Goal: Task Accomplishment & Management: Use online tool/utility

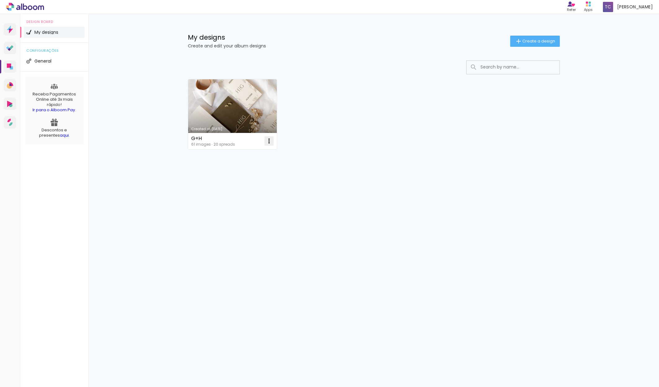
click at [270, 141] on iron-icon at bounding box center [268, 140] width 7 height 7
click at [244, 184] on paper-item "Delete" at bounding box center [244, 182] width 61 height 12
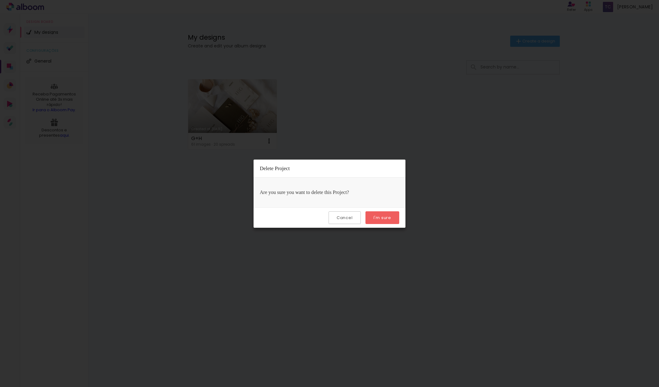
click at [395, 217] on paper-button "I'm sure" at bounding box center [382, 217] width 34 height 13
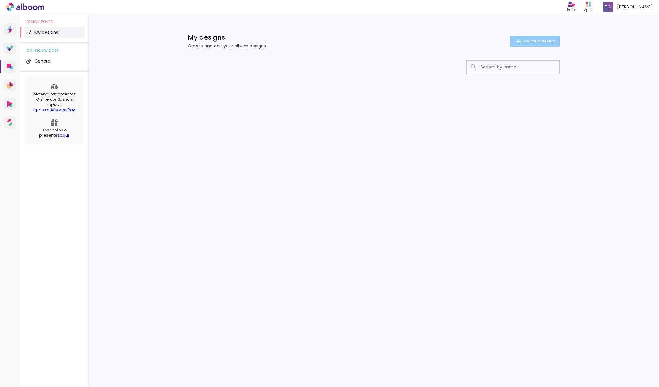
click at [530, 45] on paper-button "Create a design" at bounding box center [535, 41] width 50 height 11
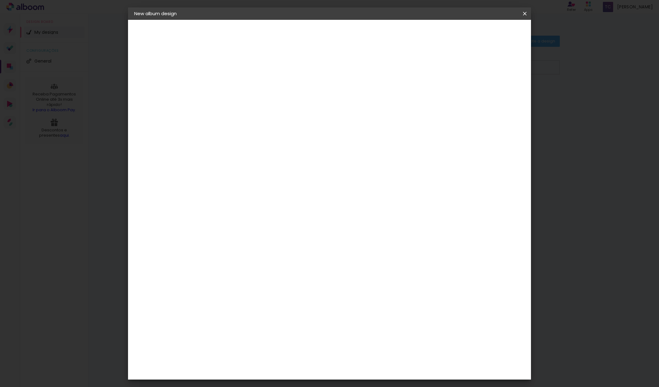
click at [235, 83] on input at bounding box center [235, 83] width 0 height 10
type input "ISA E [PERSON_NAME]"
type paper-input "ISA E [PERSON_NAME]"
click at [0, 0] on slot "Next" at bounding box center [0, 0] width 0 height 0
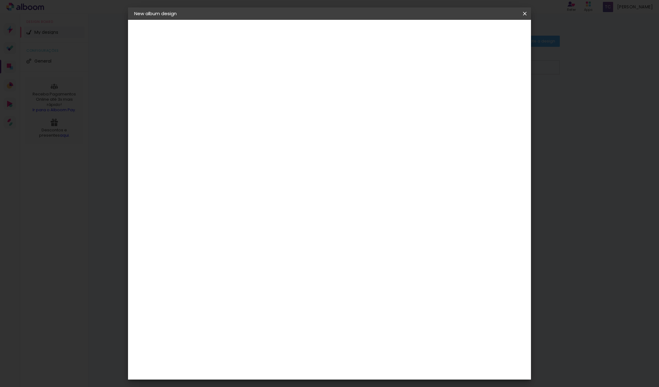
click at [263, 309] on div "[PERSON_NAME]" at bounding box center [251, 311] width 41 height 5
click at [0, 0] on slot "Next" at bounding box center [0, 0] width 0 height 0
click at [253, 105] on input "text" at bounding box center [243, 108] width 17 height 10
click at [0, 0] on slot "Encadernados" at bounding box center [0, 0] width 0 height 0
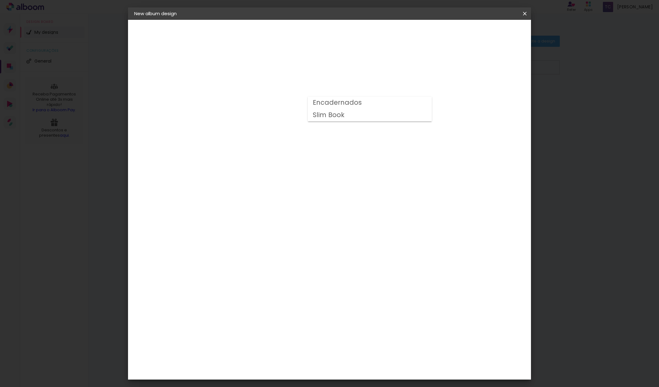
type input "Encadernados"
click at [276, 349] on span "30 x 60" at bounding box center [262, 355] width 28 height 13
click at [0, 0] on slot "Next" at bounding box center [0, 0] width 0 height 0
click at [490, 34] on span "Start design" at bounding box center [477, 33] width 26 height 4
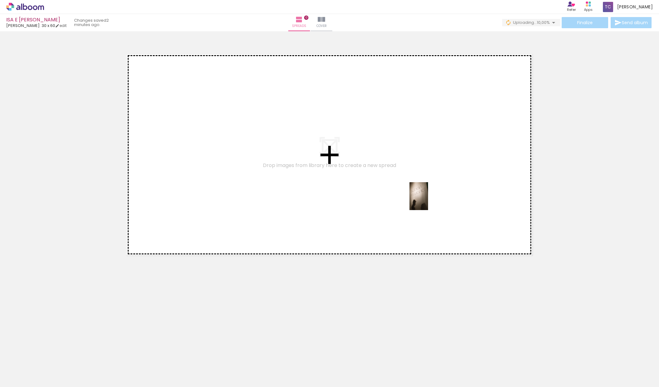
drag, startPoint x: 423, startPoint y: 371, endPoint x: 428, endPoint y: 201, distance: 170.8
click at [428, 201] on quentale-workspace at bounding box center [329, 193] width 659 height 387
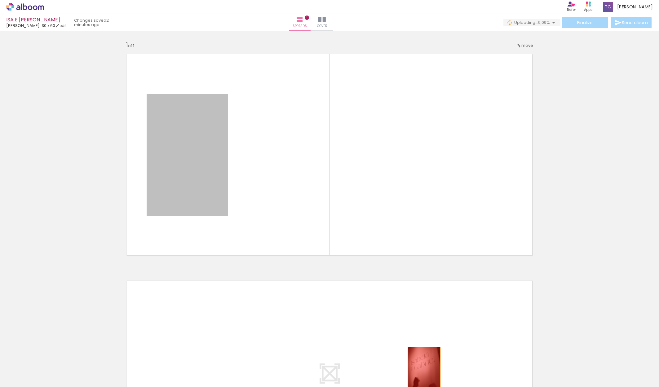
drag, startPoint x: 201, startPoint y: 150, endPoint x: 424, endPoint y: 371, distance: 314.0
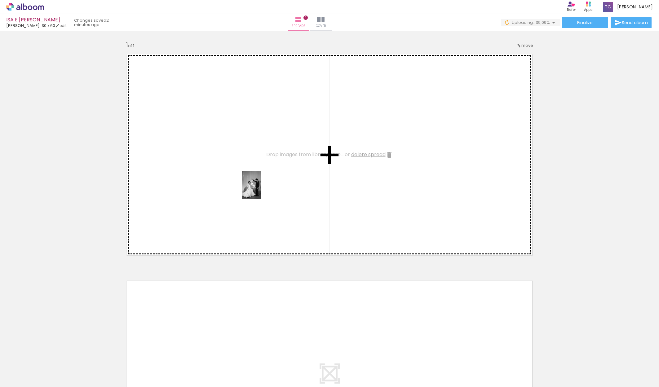
drag, startPoint x: 280, startPoint y: 372, endPoint x: 261, endPoint y: 190, distance: 182.9
click at [261, 190] on quentale-workspace at bounding box center [329, 193] width 659 height 387
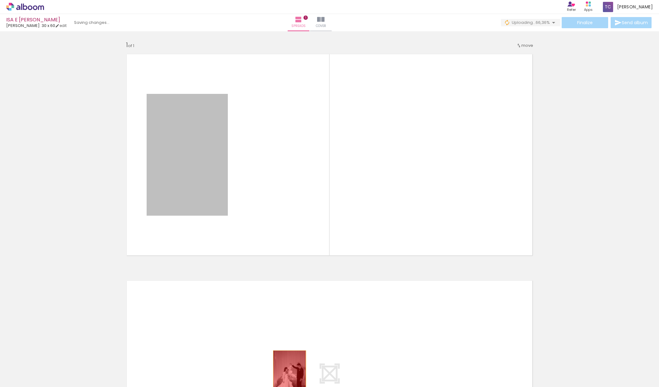
drag, startPoint x: 190, startPoint y: 172, endPoint x: 289, endPoint y: 375, distance: 225.9
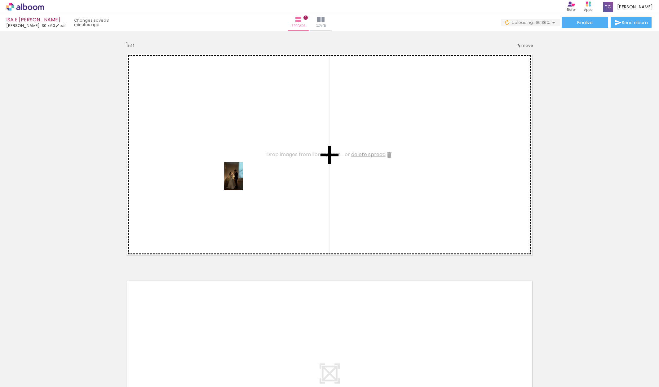
drag, startPoint x: 418, startPoint y: 377, endPoint x: 243, endPoint y: 181, distance: 263.1
click at [243, 181] on quentale-workspace at bounding box center [329, 193] width 659 height 387
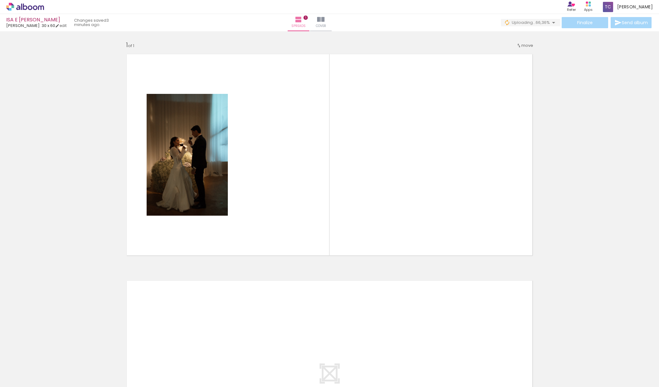
scroll to position [0, 333]
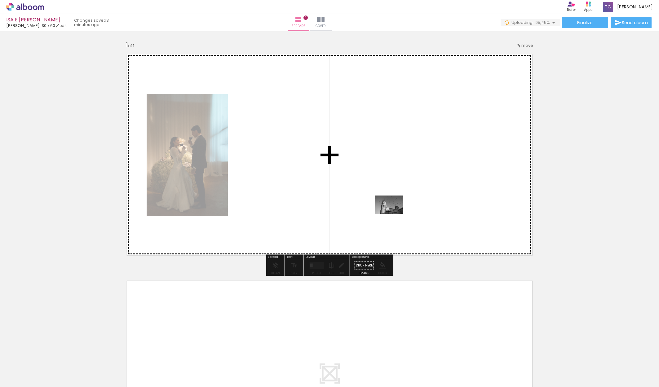
drag, startPoint x: 291, startPoint y: 373, endPoint x: 394, endPoint y: 213, distance: 190.4
click at [394, 213] on quentale-workspace at bounding box center [329, 193] width 659 height 387
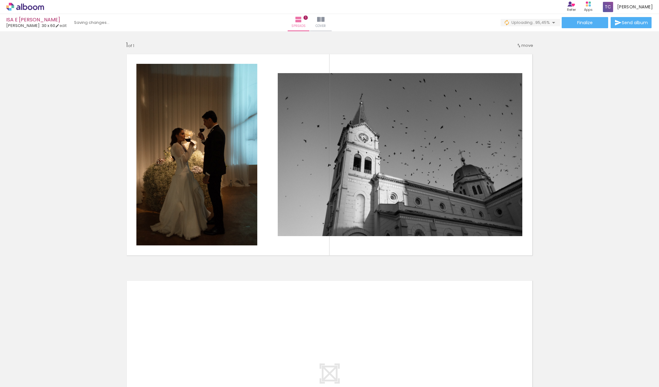
scroll to position [0, 3205]
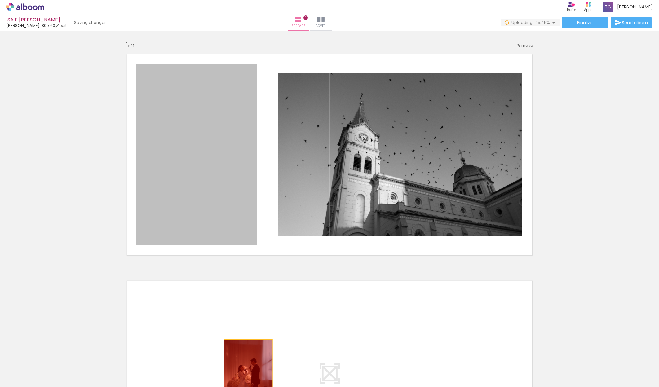
drag, startPoint x: 192, startPoint y: 204, endPoint x: 248, endPoint y: 378, distance: 182.7
click at [248, 378] on quentale-workspace at bounding box center [329, 193] width 659 height 387
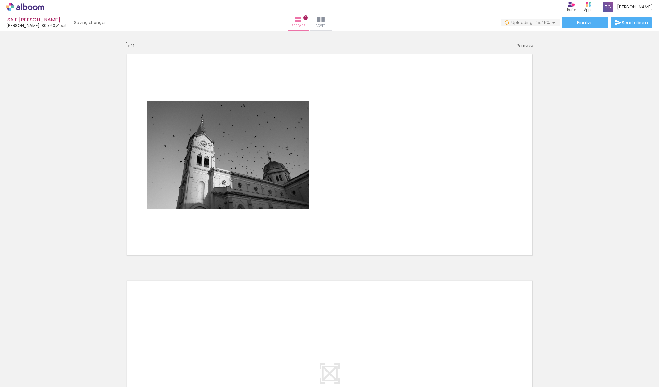
scroll to position [0, 0]
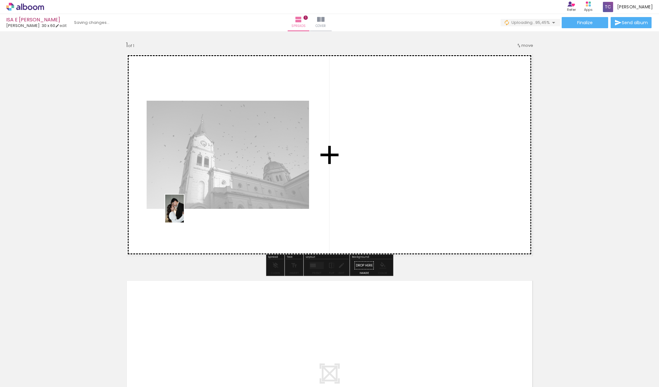
drag, startPoint x: 218, startPoint y: 373, endPoint x: 184, endPoint y: 213, distance: 163.2
click at [184, 213] on quentale-workspace at bounding box center [329, 193] width 659 height 387
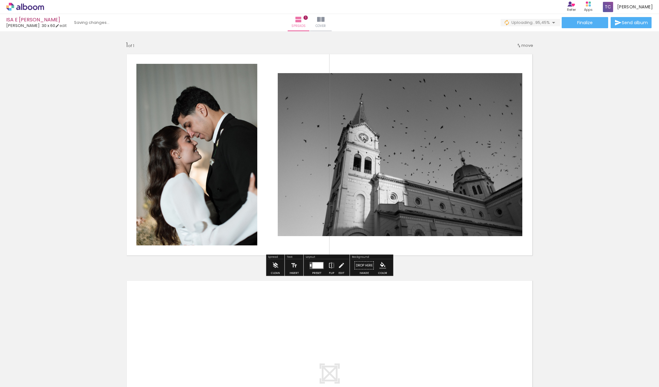
click at [189, 184] on quentale-photo at bounding box center [196, 155] width 121 height 182
click at [0, 0] on slot "B&W" at bounding box center [0, 0] width 0 height 0
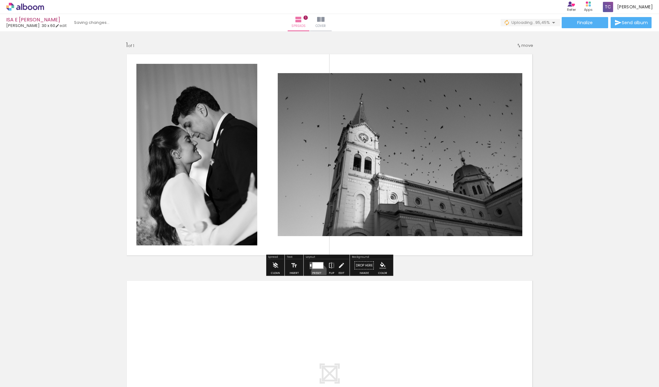
click at [319, 272] on div "Preset" at bounding box center [316, 273] width 9 height 3
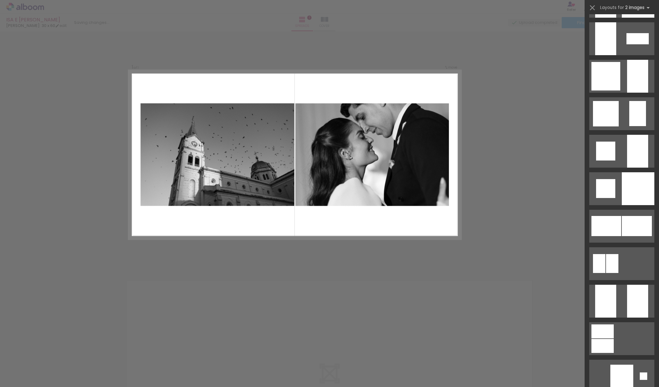
scroll to position [634, 0]
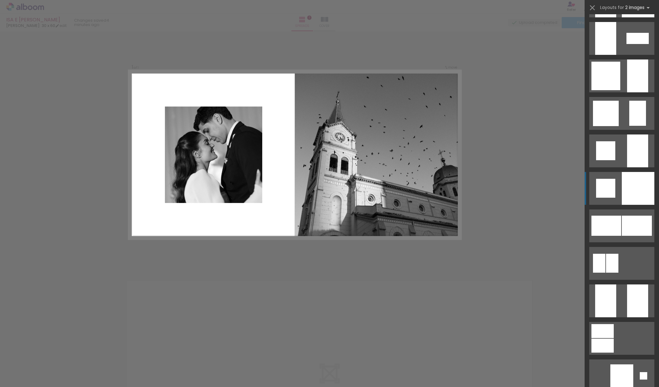
click at [623, 181] on div at bounding box center [638, 188] width 33 height 33
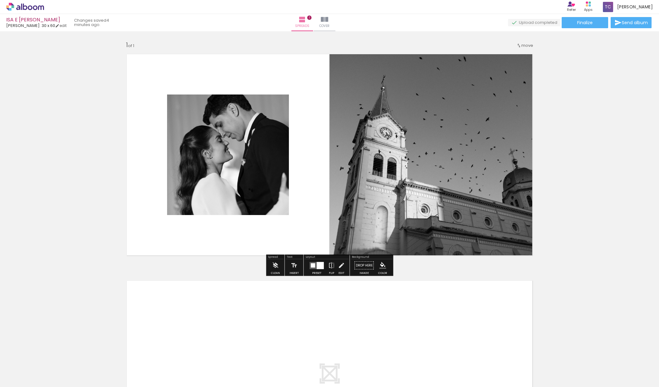
click at [231, 186] on quentale-photo at bounding box center [228, 155] width 122 height 121
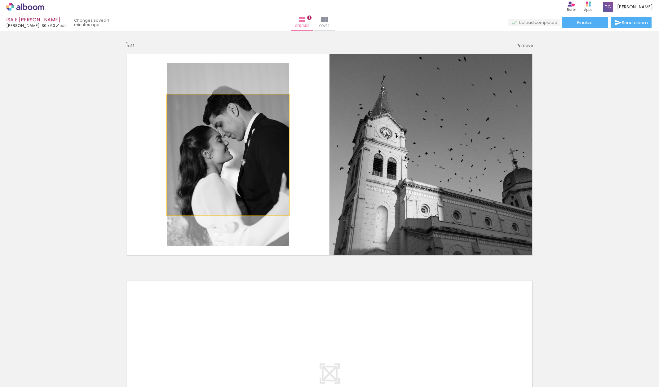
click at [231, 186] on quentale-photo at bounding box center [228, 155] width 122 height 121
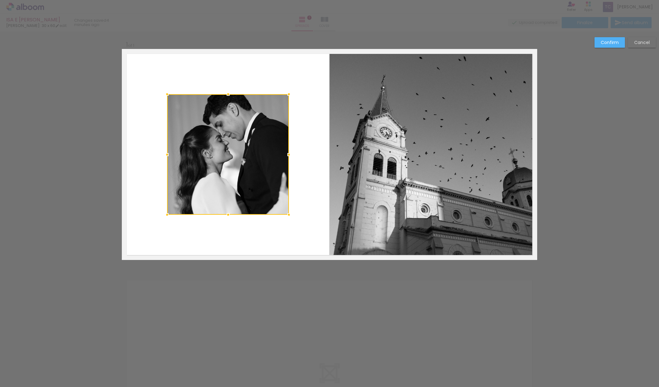
scroll to position [0, 0]
click at [231, 186] on div at bounding box center [228, 155] width 122 height 121
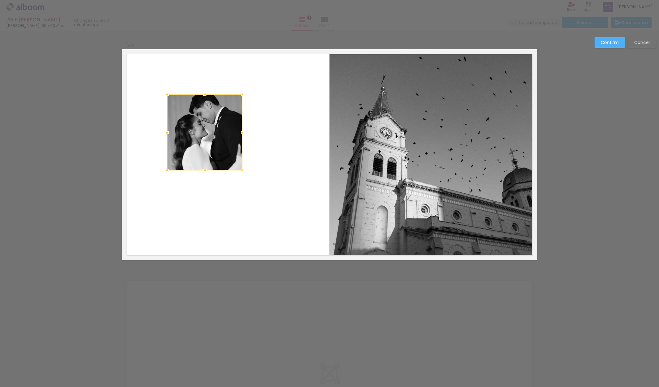
drag, startPoint x: 290, startPoint y: 215, endPoint x: 244, endPoint y: 170, distance: 64.4
click at [244, 170] on div at bounding box center [242, 170] width 12 height 12
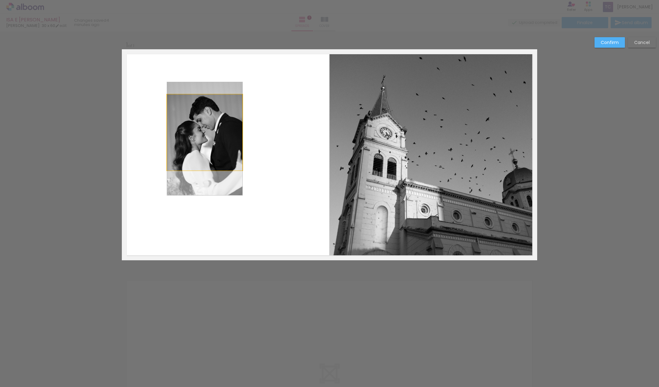
drag, startPoint x: 207, startPoint y: 135, endPoint x: 219, endPoint y: 142, distance: 13.0
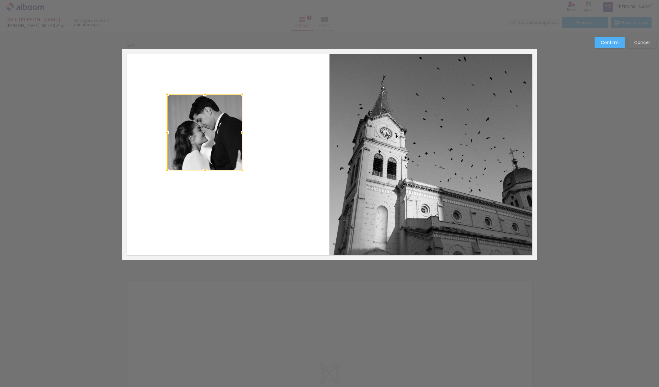
click at [268, 156] on quentale-layouter at bounding box center [329, 154] width 415 height 211
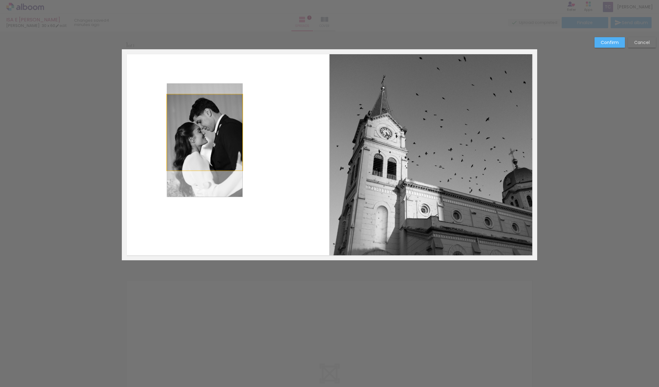
drag, startPoint x: 219, startPoint y: 141, endPoint x: 230, endPoint y: 143, distance: 10.3
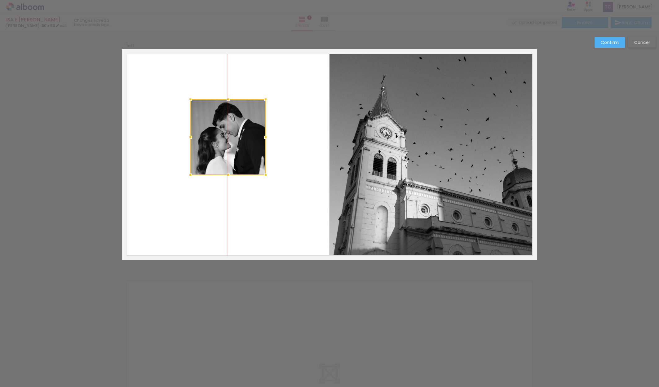
drag, startPoint x: 217, startPoint y: 142, endPoint x: 239, endPoint y: 147, distance: 23.1
click at [239, 147] on div at bounding box center [227, 137] width 75 height 76
click at [0, 0] on slot "Confirm" at bounding box center [0, 0] width 0 height 0
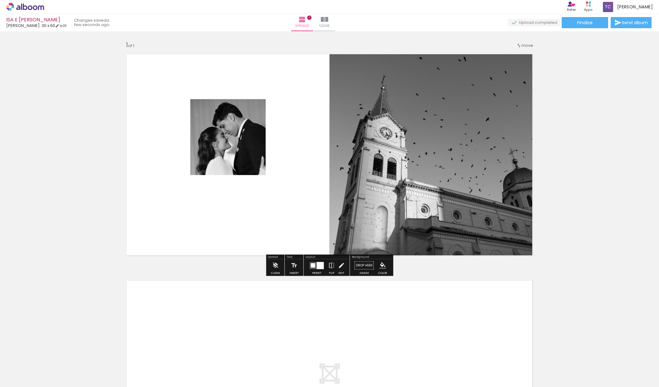
click at [447, 207] on quentale-photo at bounding box center [433, 154] width 208 height 211
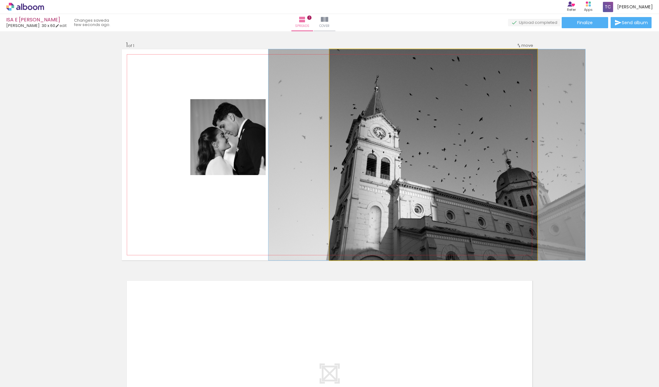
drag, startPoint x: 447, startPoint y: 207, endPoint x: 441, endPoint y: 208, distance: 6.5
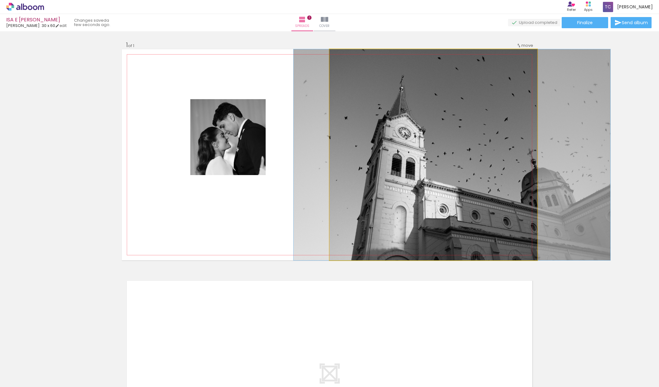
drag, startPoint x: 386, startPoint y: 183, endPoint x: 411, endPoint y: 183, distance: 25.1
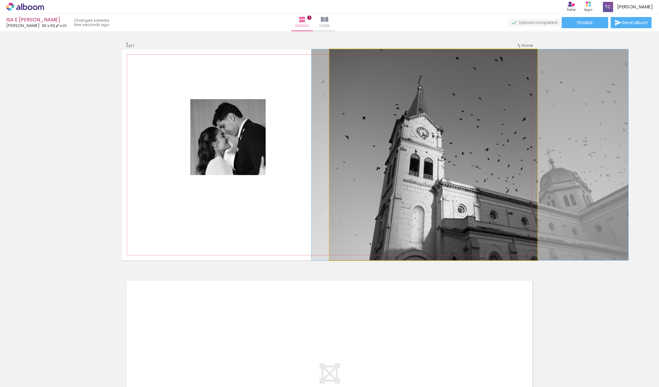
drag, startPoint x: 423, startPoint y: 199, endPoint x: 441, endPoint y: 200, distance: 18.0
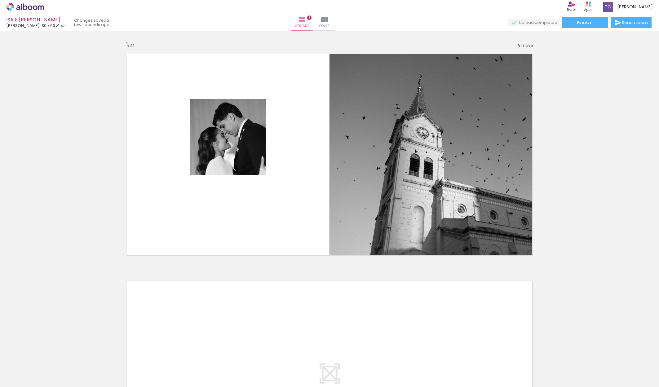
scroll to position [0, 3205]
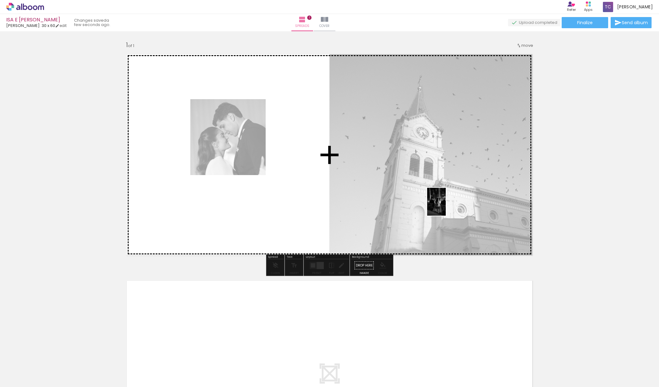
drag, startPoint x: 470, startPoint y: 374, endPoint x: 446, endPoint y: 206, distance: 169.1
click at [446, 206] on quentale-workspace at bounding box center [329, 193] width 659 height 387
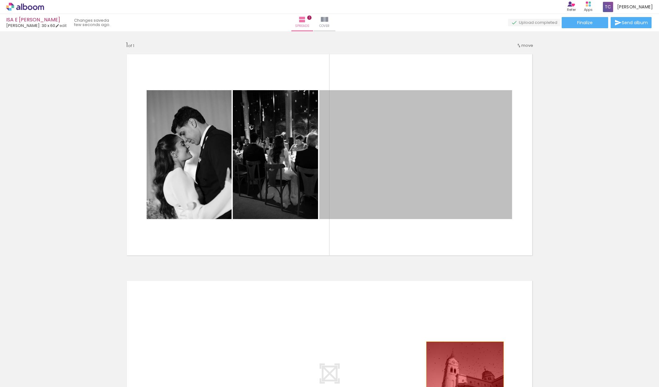
drag, startPoint x: 445, startPoint y: 200, endPoint x: 465, endPoint y: 370, distance: 170.6
click at [465, 370] on quentale-workspace at bounding box center [329, 193] width 659 height 387
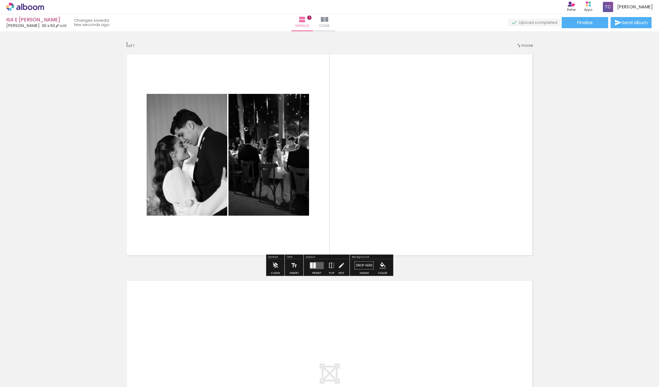
click at [264, 163] on quentale-photo at bounding box center [268, 155] width 81 height 122
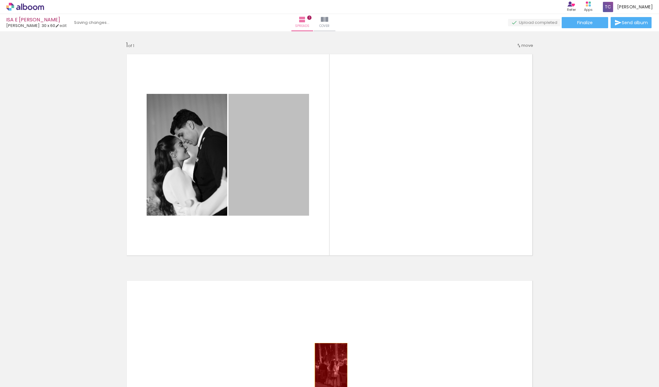
drag, startPoint x: 275, startPoint y: 163, endPoint x: 224, endPoint y: 214, distance: 72.1
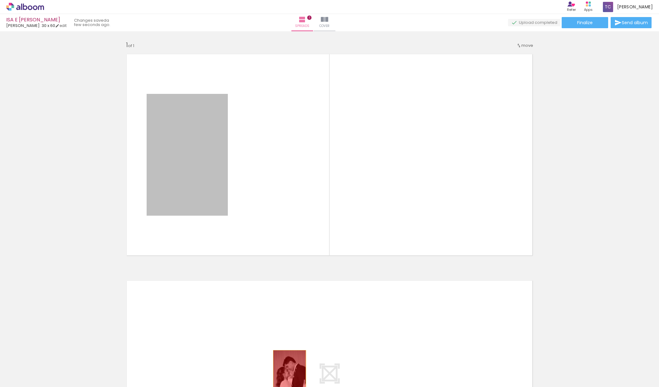
drag, startPoint x: 258, startPoint y: 311, endPoint x: 289, endPoint y: 375, distance: 70.7
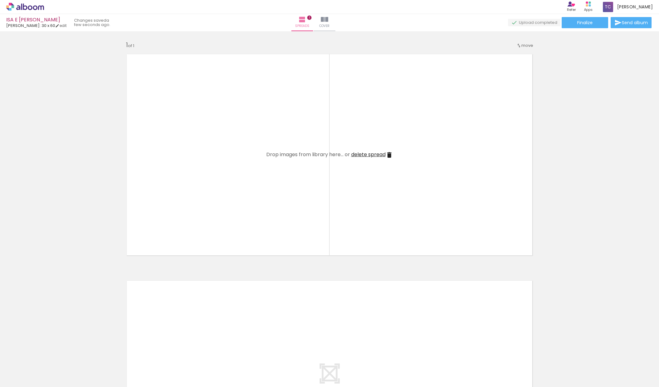
scroll to position [0, 674]
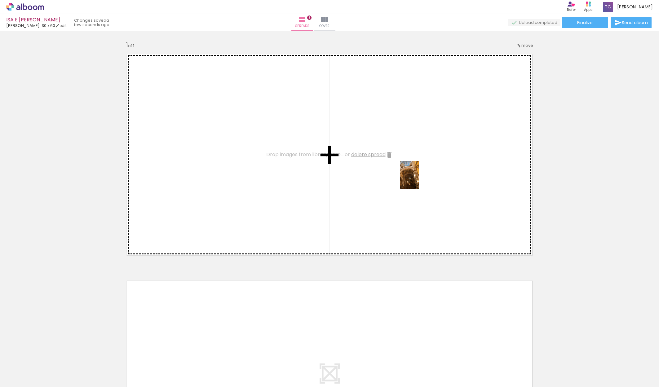
drag, startPoint x: 359, startPoint y: 371, endPoint x: 419, endPoint y: 179, distance: 200.5
click at [419, 179] on quentale-workspace at bounding box center [329, 193] width 659 height 387
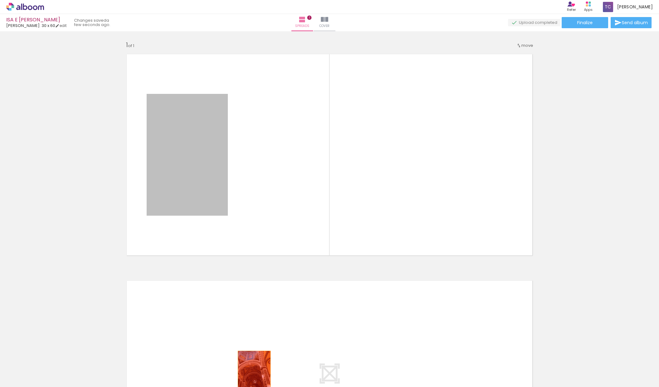
drag, startPoint x: 206, startPoint y: 165, endPoint x: 254, endPoint y: 373, distance: 213.7
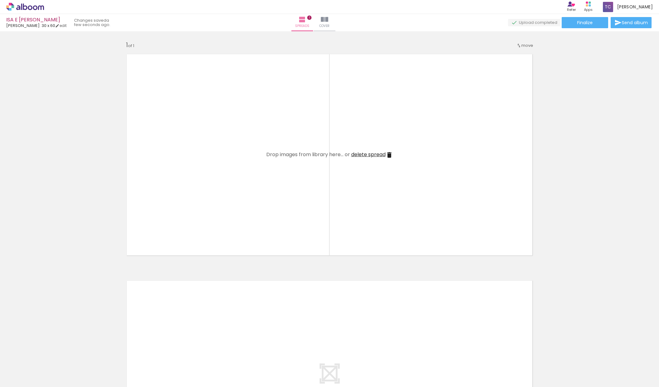
scroll to position [0, 0]
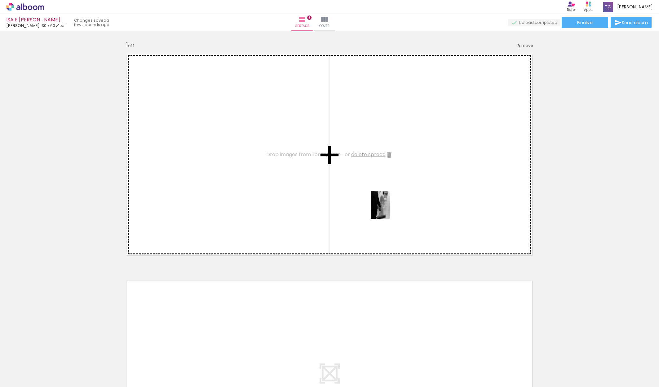
drag, startPoint x: 291, startPoint y: 372, endPoint x: 389, endPoint y: 209, distance: 190.1
click at [389, 209] on quentale-workspace at bounding box center [329, 193] width 659 height 387
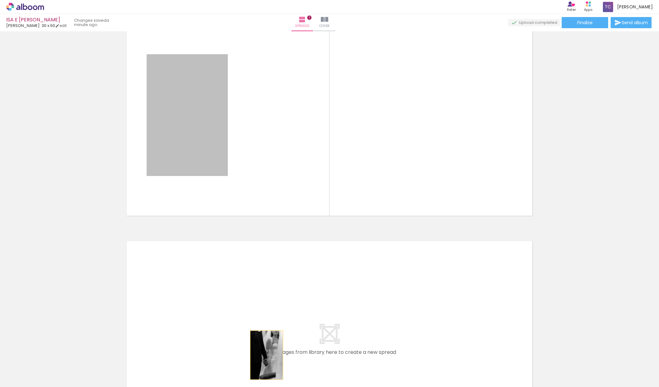
scroll to position [48, 0]
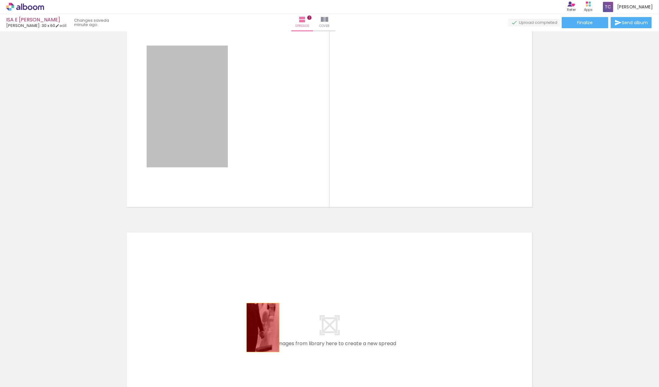
drag, startPoint x: 198, startPoint y: 167, endPoint x: 263, endPoint y: 376, distance: 218.7
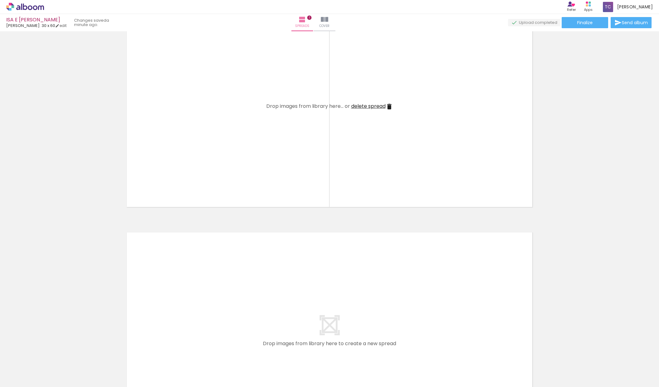
scroll to position [0, 3205]
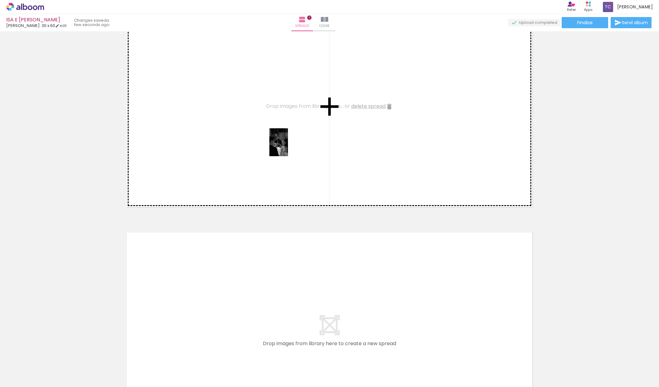
drag, startPoint x: 540, startPoint y: 376, endPoint x: 288, endPoint y: 147, distance: 340.7
click at [288, 147] on quentale-workspace at bounding box center [329, 193] width 659 height 387
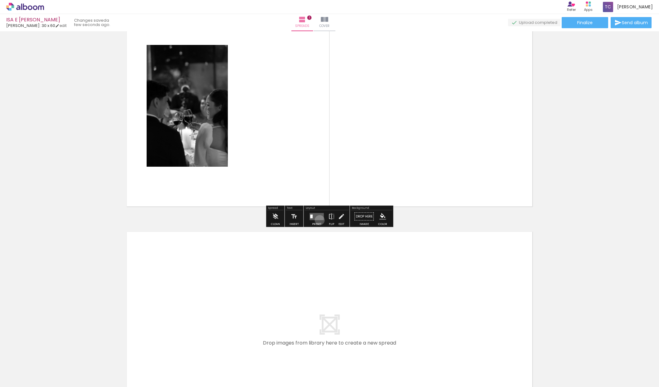
click at [319, 220] on quentale-layouter at bounding box center [317, 216] width 14 height 7
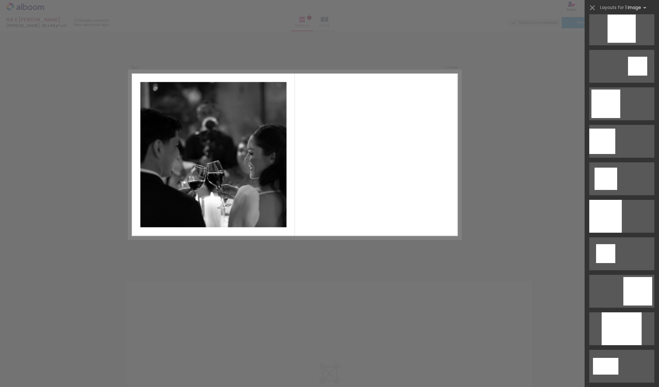
scroll to position [591, 0]
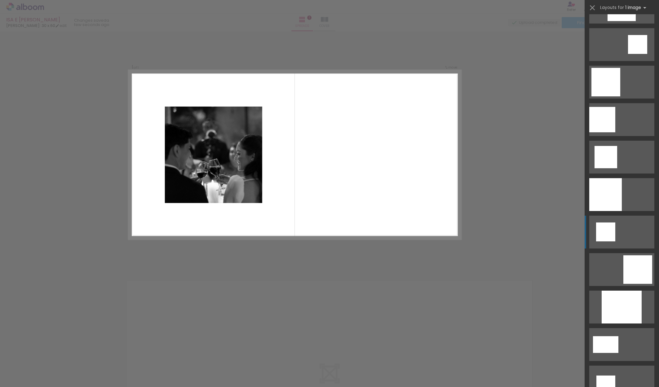
click at [603, 241] on div at bounding box center [605, 231] width 19 height 19
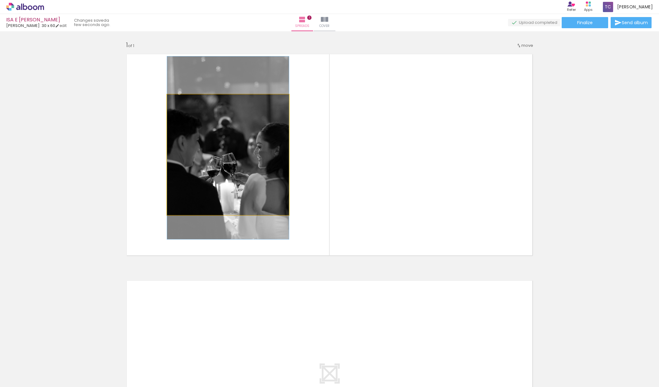
drag, startPoint x: 240, startPoint y: 173, endPoint x: 240, endPoint y: 166, distance: 6.8
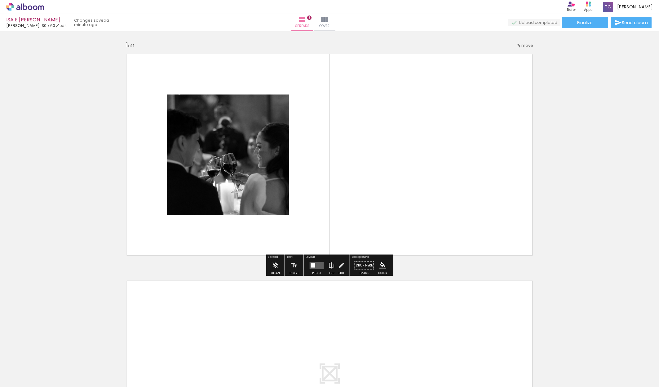
click at [390, 191] on quentale-layouter at bounding box center [329, 154] width 415 height 211
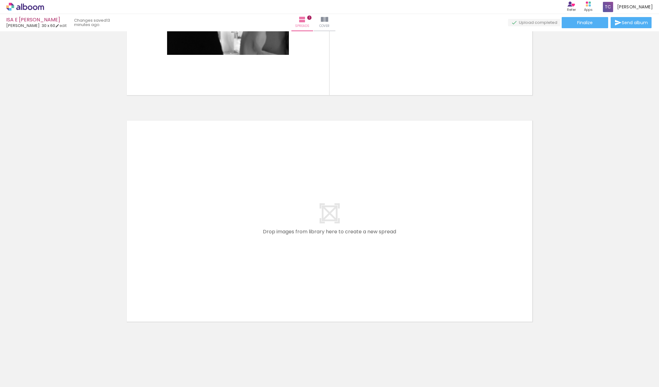
scroll to position [0, 1801]
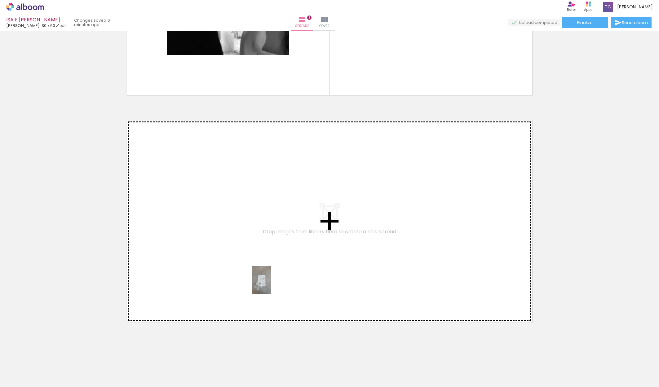
drag, startPoint x: 270, startPoint y: 374, endPoint x: 271, endPoint y: 285, distance: 88.9
click at [271, 285] on quentale-workspace at bounding box center [329, 193] width 659 height 387
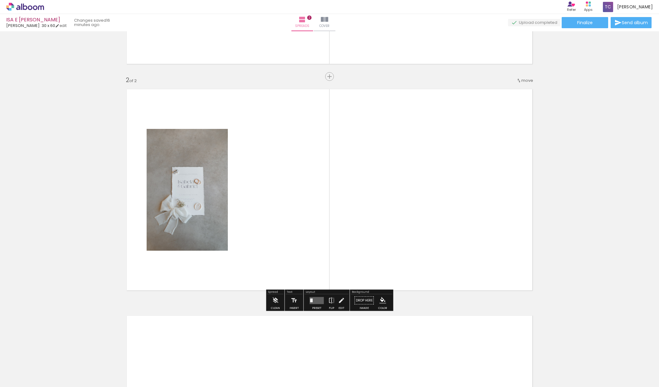
scroll to position [191, 0]
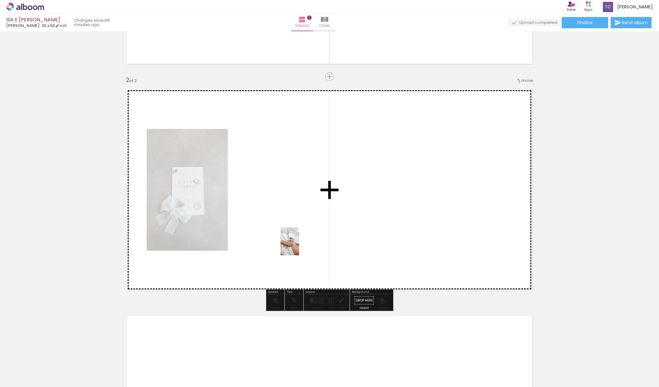
drag, startPoint x: 313, startPoint y: 377, endPoint x: 299, endPoint y: 246, distance: 132.1
click at [299, 246] on quentale-workspace at bounding box center [329, 193] width 659 height 387
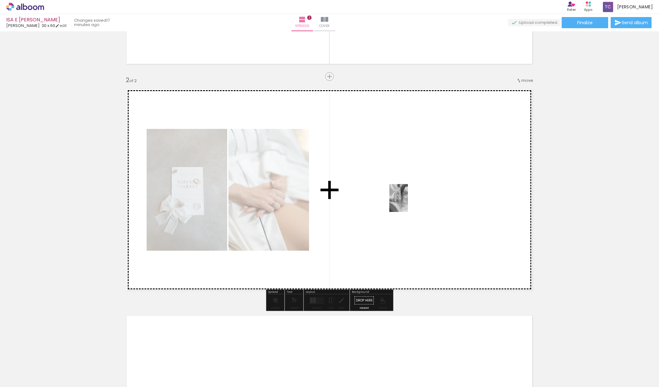
drag, startPoint x: 377, startPoint y: 371, endPoint x: 408, endPoint y: 203, distance: 171.6
click at [408, 203] on quentale-workspace at bounding box center [329, 193] width 659 height 387
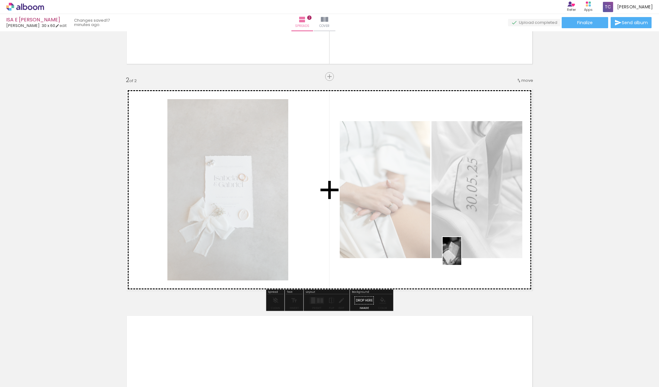
drag, startPoint x: 413, startPoint y: 366, endPoint x: 461, endPoint y: 256, distance: 120.3
click at [461, 256] on quentale-workspace at bounding box center [329, 193] width 659 height 387
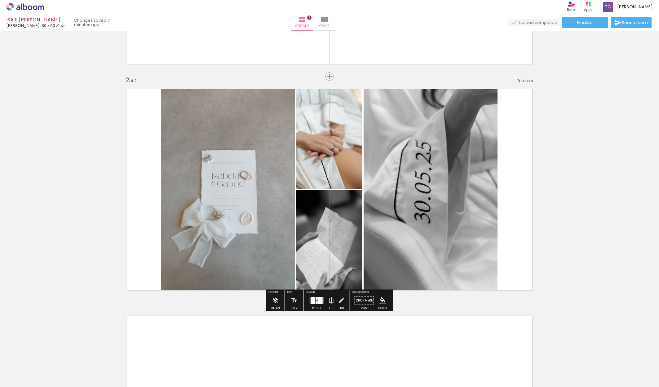
click at [316, 300] on div at bounding box center [317, 298] width 2 height 3
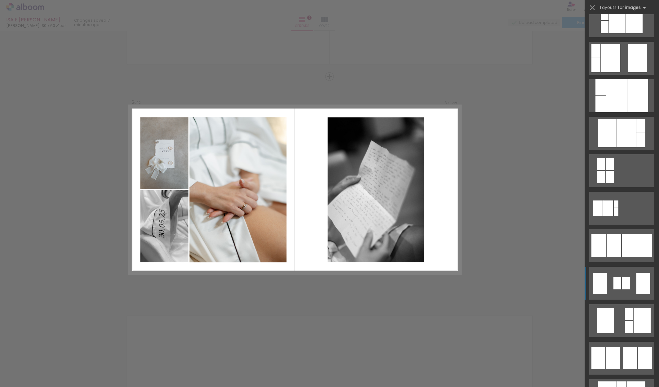
scroll to position [240, 0]
click at [628, 287] on div at bounding box center [626, 283] width 8 height 12
click at [593, 7] on iron-icon at bounding box center [592, 7] width 9 height 9
click at [591, 8] on iron-icon at bounding box center [592, 7] width 9 height 9
